Goal: Task Accomplishment & Management: Use online tool/utility

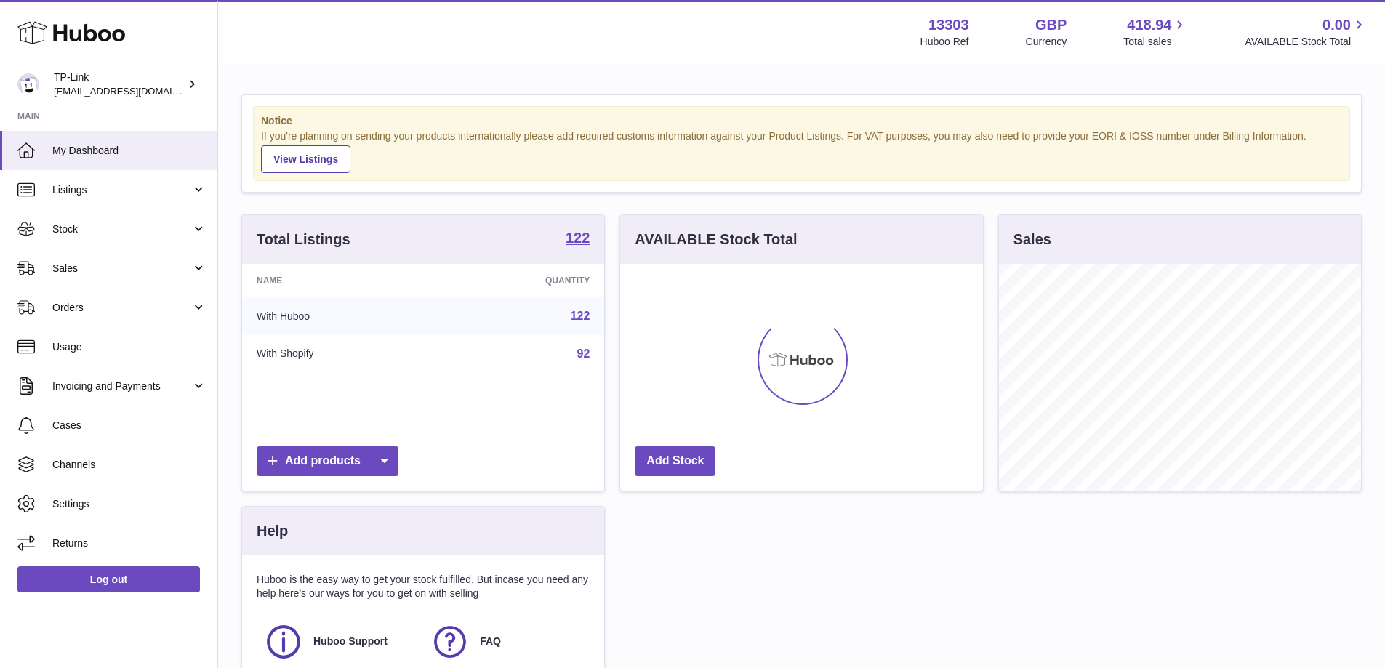
scroll to position [227, 363]
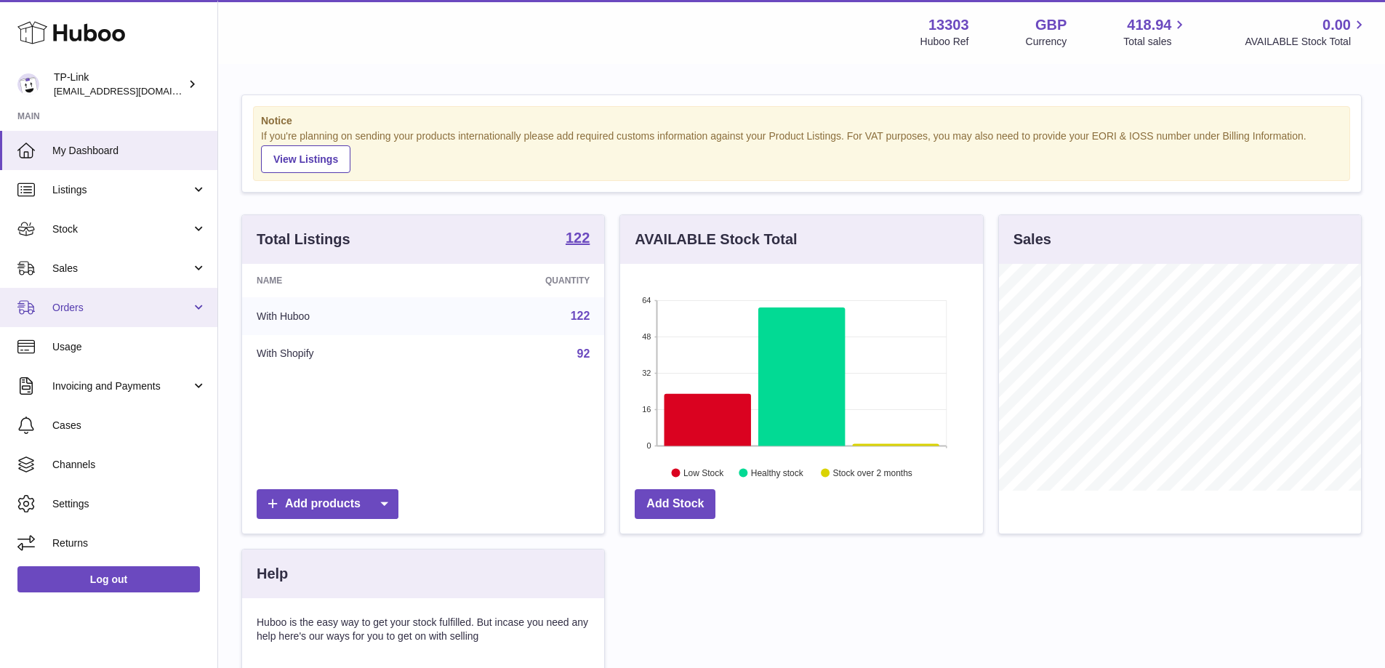
click at [108, 305] on span "Orders" at bounding box center [121, 308] width 139 height 14
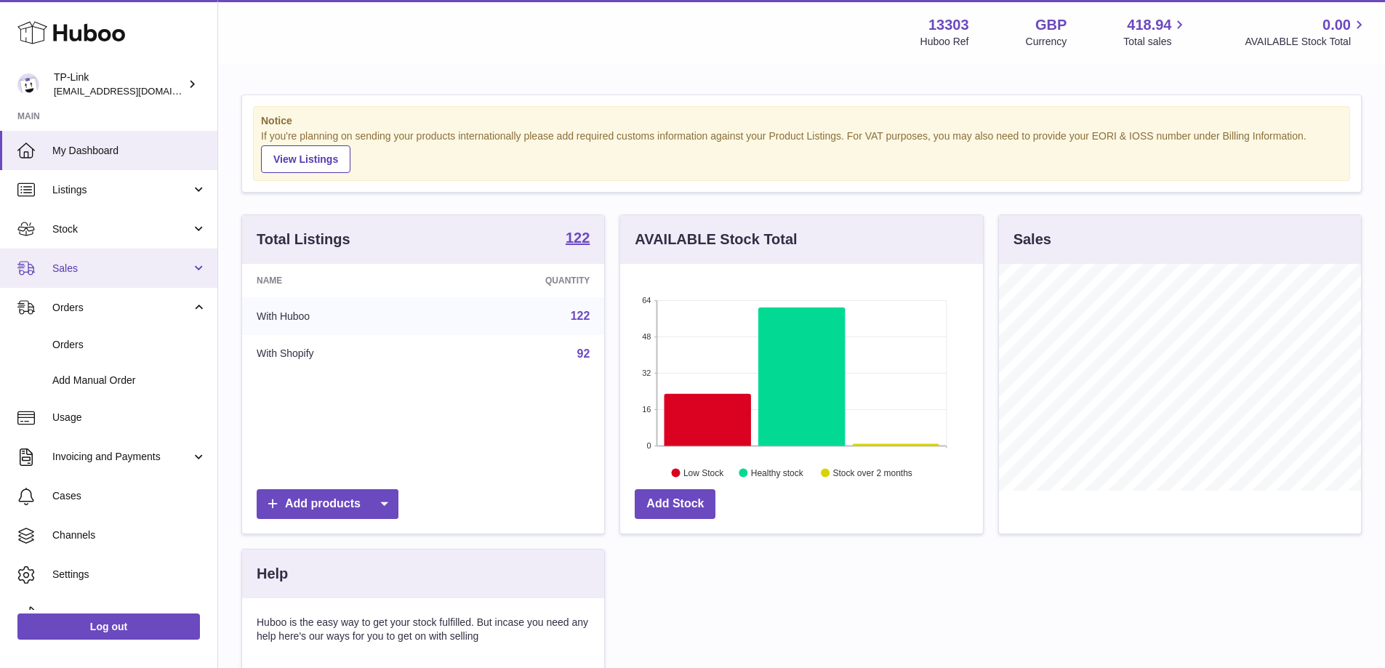
click at [110, 266] on span "Sales" at bounding box center [121, 269] width 139 height 14
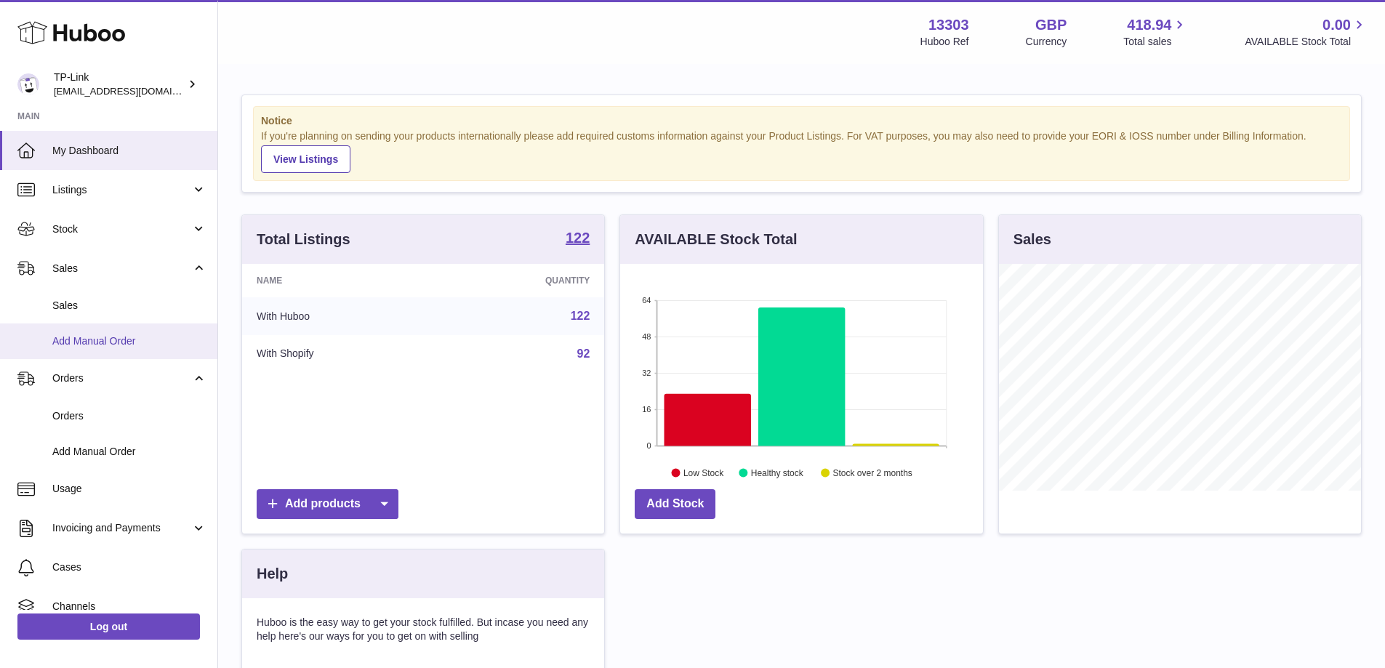
click at [100, 335] on span "Add Manual Order" at bounding box center [129, 341] width 154 height 14
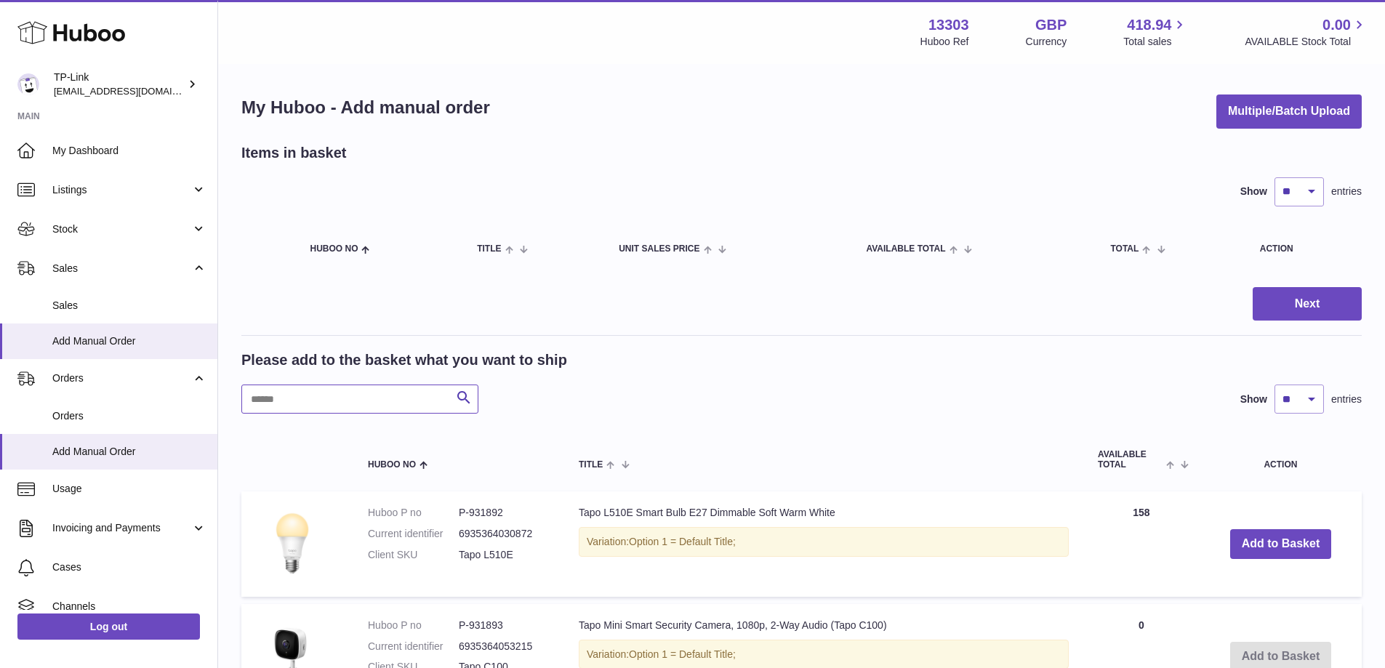
click at [293, 409] on input "text" at bounding box center [359, 399] width 237 height 29
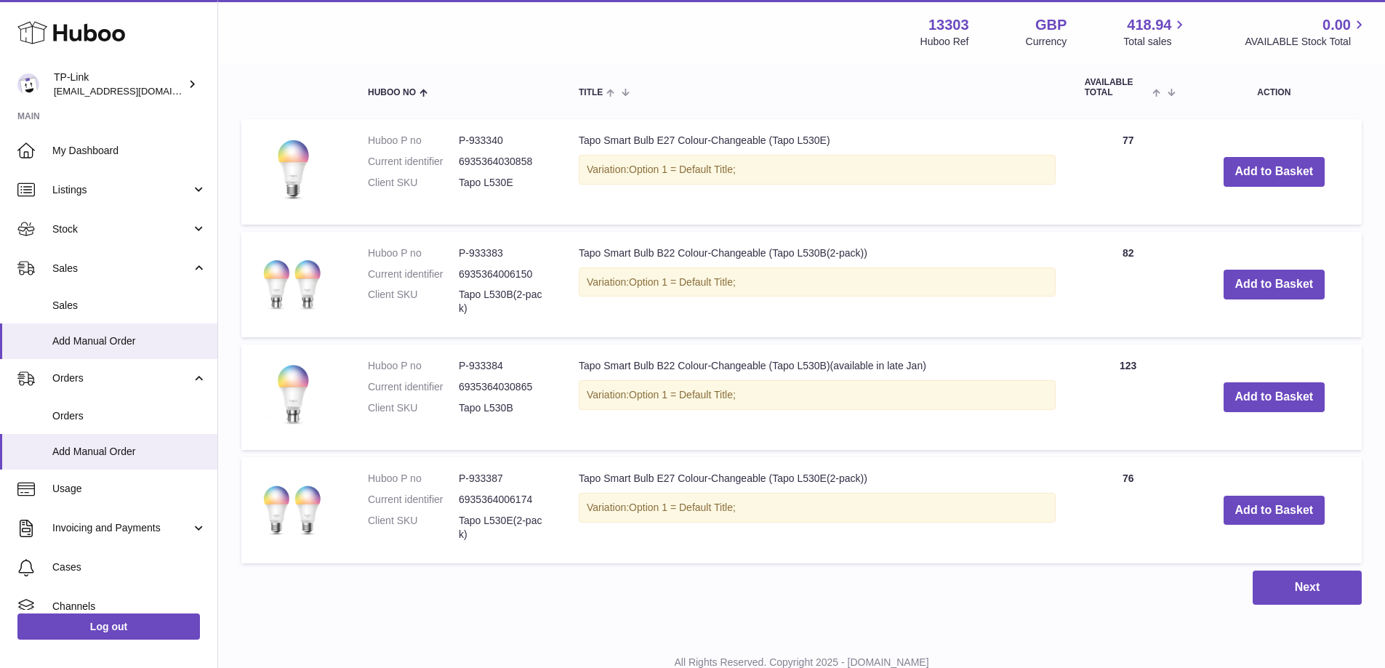
scroll to position [350, 0]
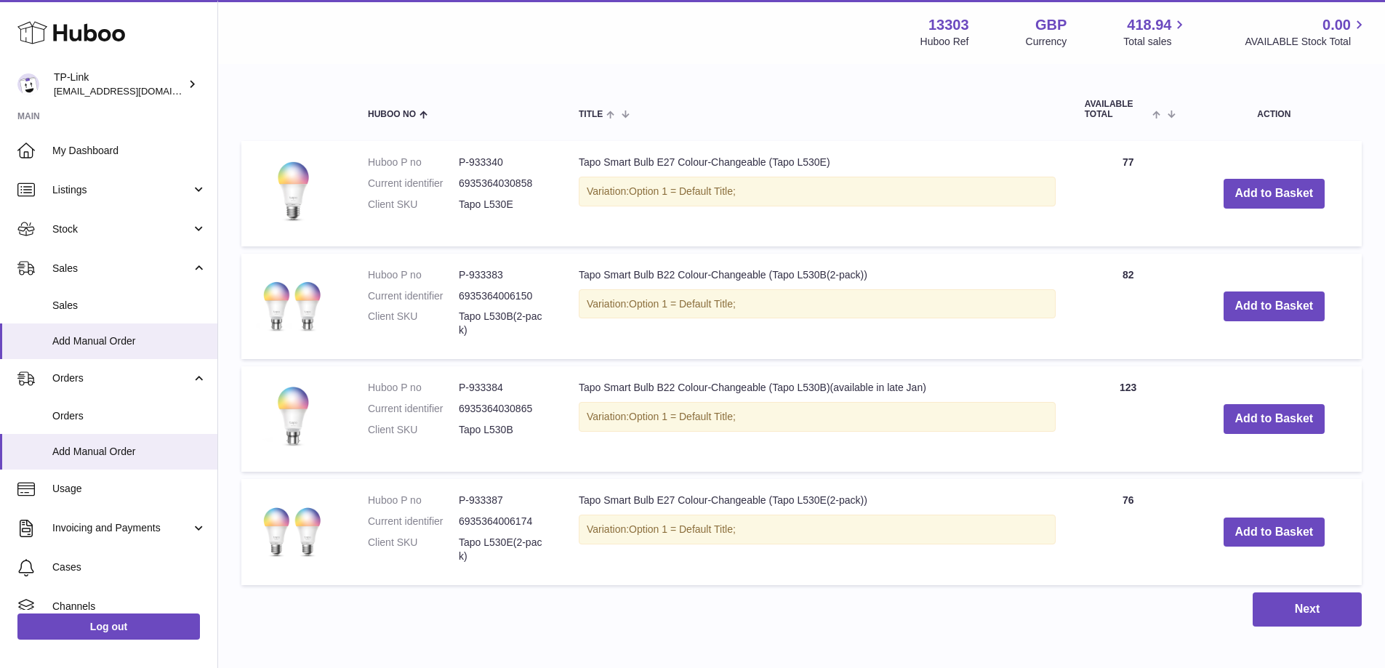
type input "*********"
